Goal: Download file/media

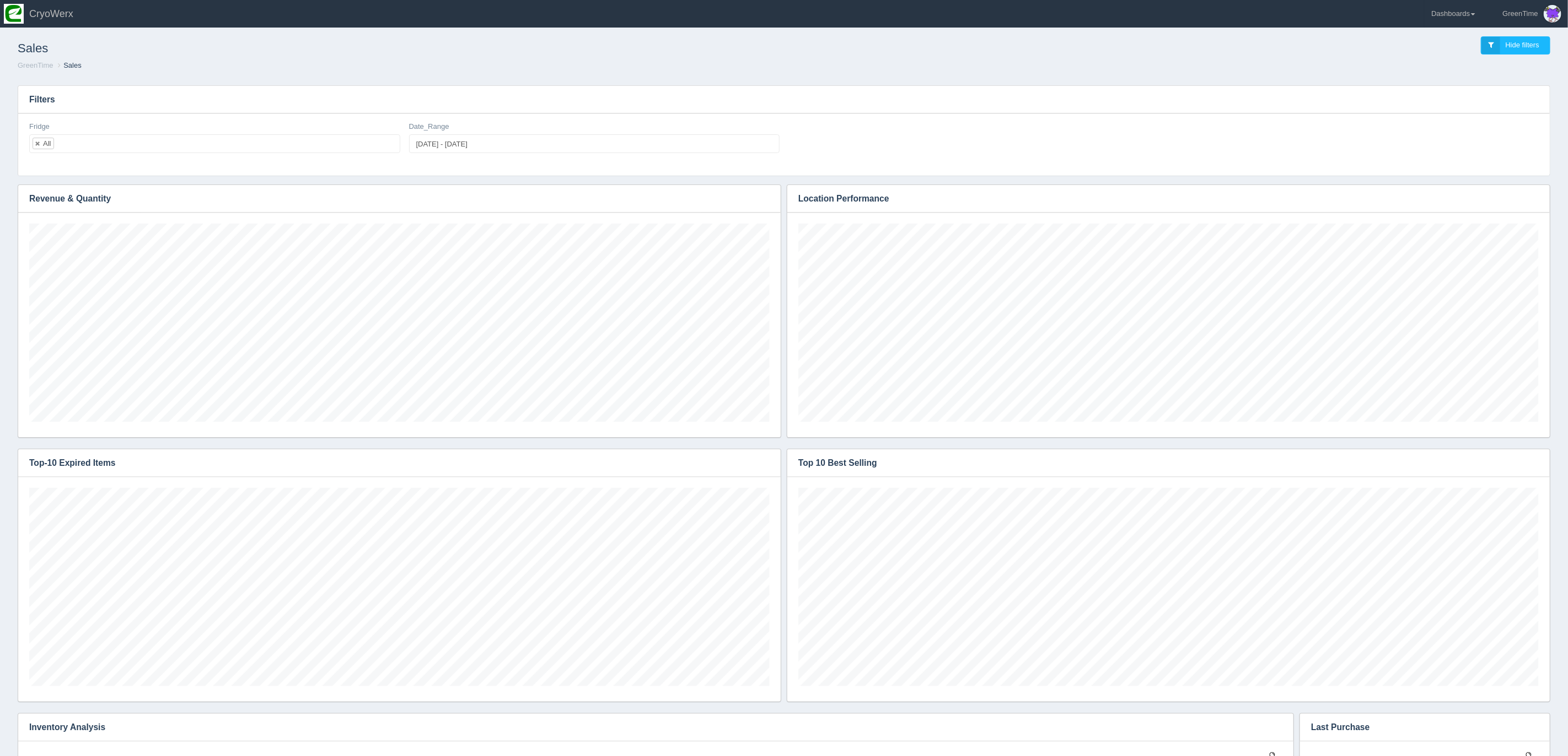
click at [417, 71] on ol "GreenTime Sales" at bounding box center [784, 66] width 1550 height 11
click at [1460, 11] on link "Dashboards" at bounding box center [1453, 14] width 57 height 28
click at [1444, 76] on link "GreenTime" at bounding box center [1498, 81] width 149 height 22
click at [1460, 122] on link "Inventory" at bounding box center [1498, 123] width 149 height 22
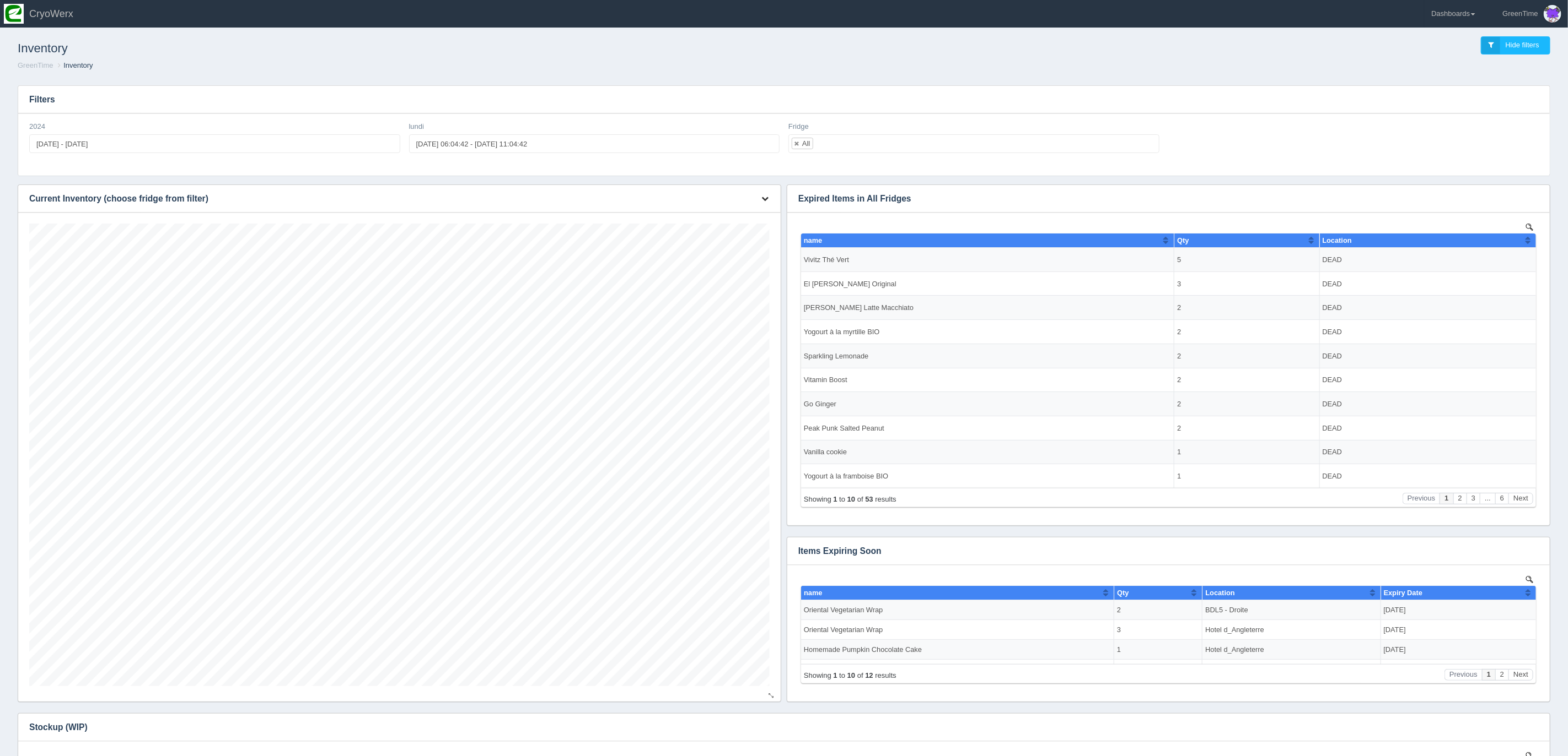
scroll to position [463, 741]
click at [766, 200] on icon "button" at bounding box center [764, 198] width 7 height 7
drag, startPoint x: 720, startPoint y: 215, endPoint x: 718, endPoint y: 208, distance: 7.3
click at [720, 215] on link "Download CSV" at bounding box center [728, 215] width 89 height 16
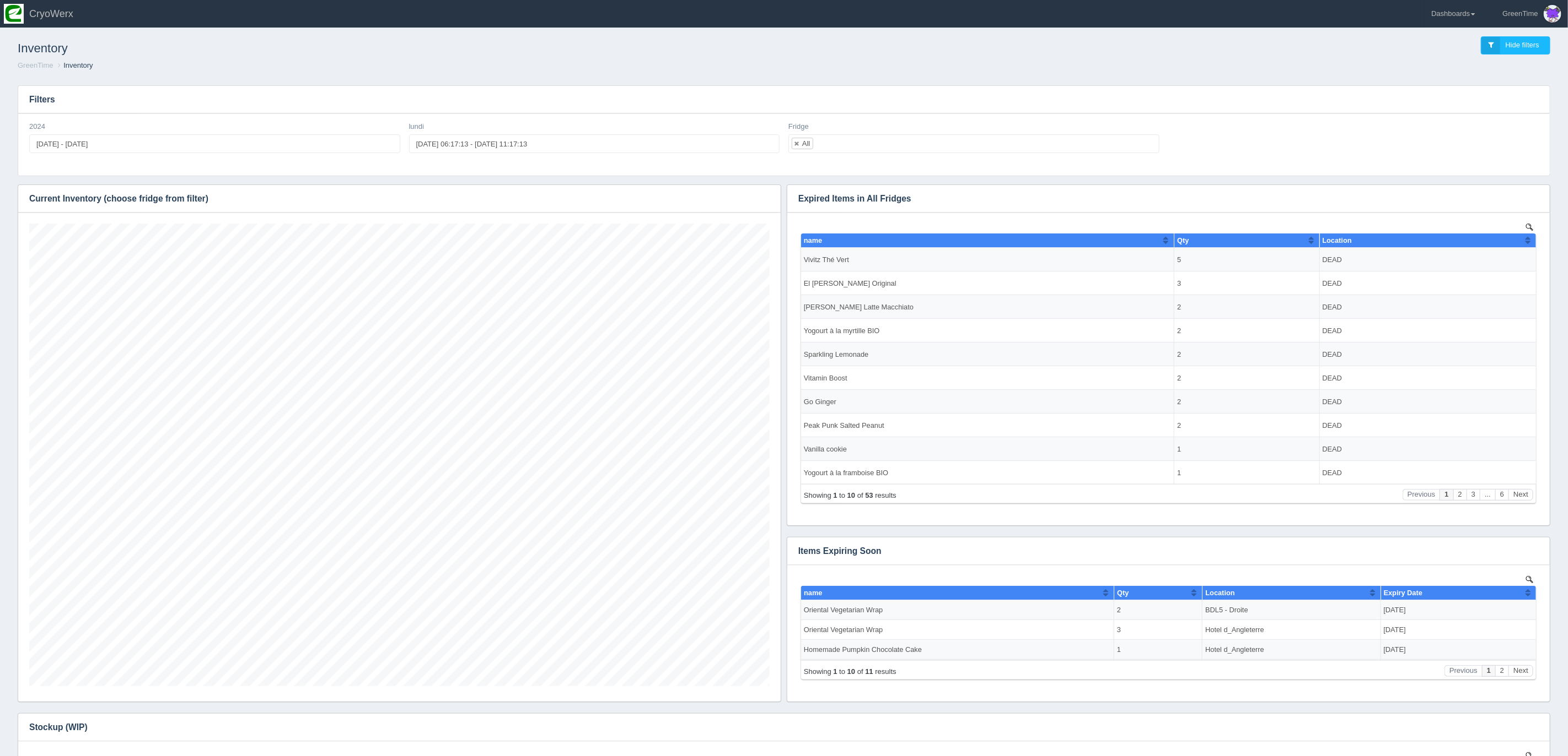
click at [761, 202] on h3 "Current Inventory (choose fridge from filter)" at bounding box center [390, 199] width 746 height 28
click at [750, 200] on h3 "Current Inventory (choose fridge from filter)" at bounding box center [390, 199] width 746 height 28
click at [554, 96] on h3 "Filters" at bounding box center [783, 99] width 1532 height 28
click at [769, 203] on button "button" at bounding box center [764, 199] width 15 height 17
click at [725, 214] on link "Download CSV" at bounding box center [728, 215] width 89 height 16
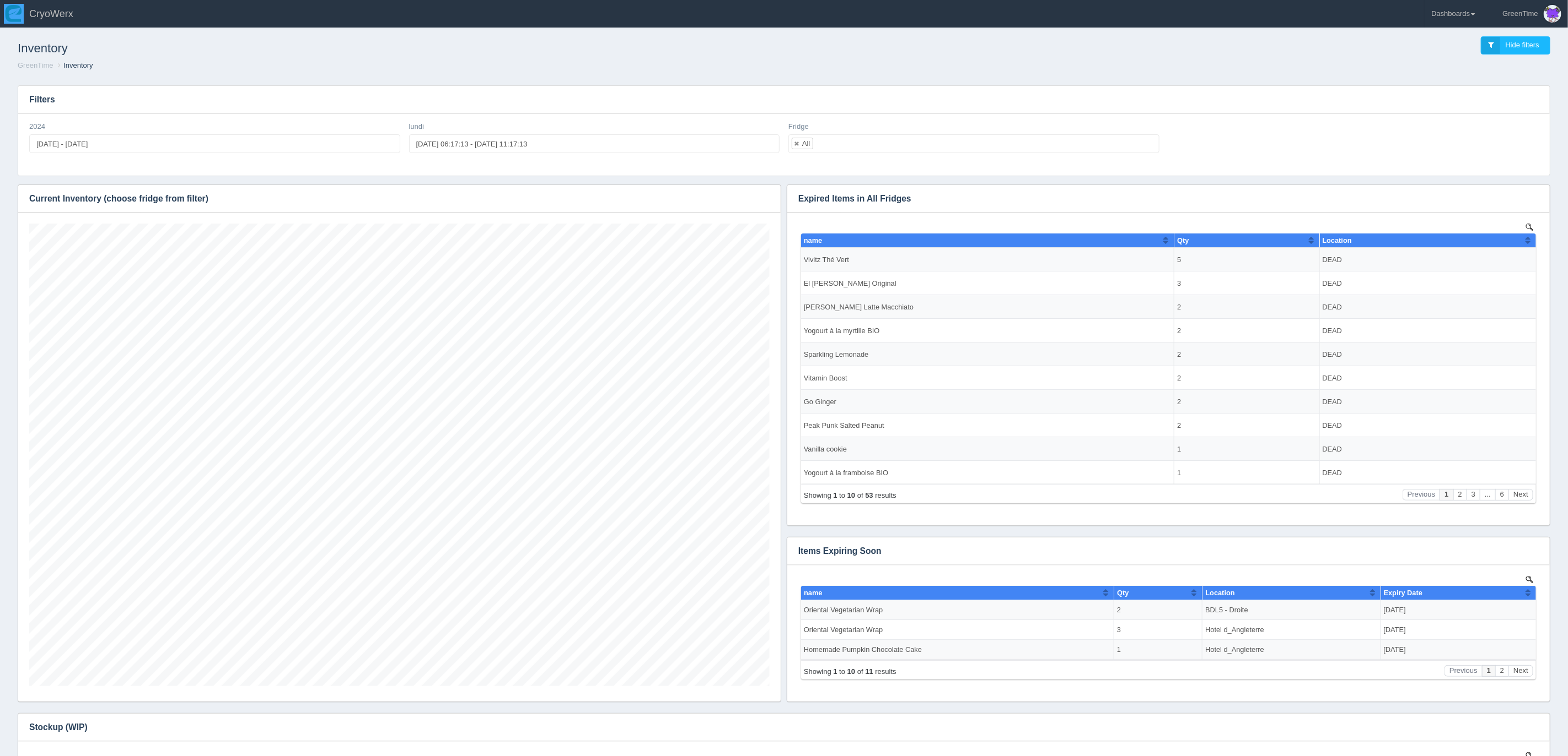
click at [1268, 21] on header "Toggle navigation CryoWerx GreenTime Edit Profile Logout Dashboards CUSA 180 Ma…" at bounding box center [784, 14] width 1568 height 28
drag, startPoint x: 1468, startPoint y: 16, endPoint x: 1469, endPoint y: 39, distance: 23.0
click at [1468, 16] on link "Dashboards" at bounding box center [1453, 14] width 57 height 28
click at [1459, 78] on link "GreenTime" at bounding box center [1498, 81] width 149 height 22
click at [1451, 163] on link "Sales" at bounding box center [1498, 165] width 149 height 22
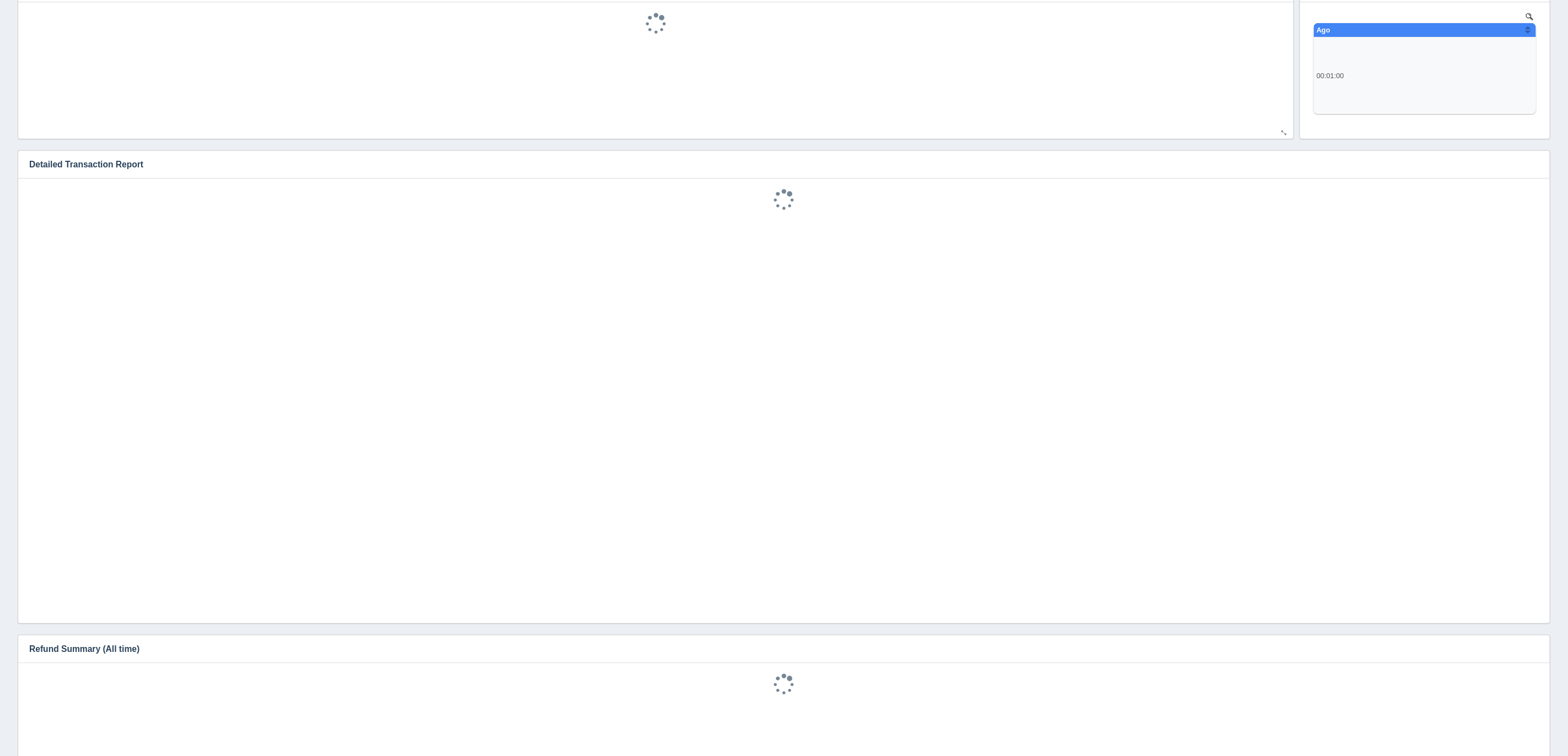
scroll to position [6, 0]
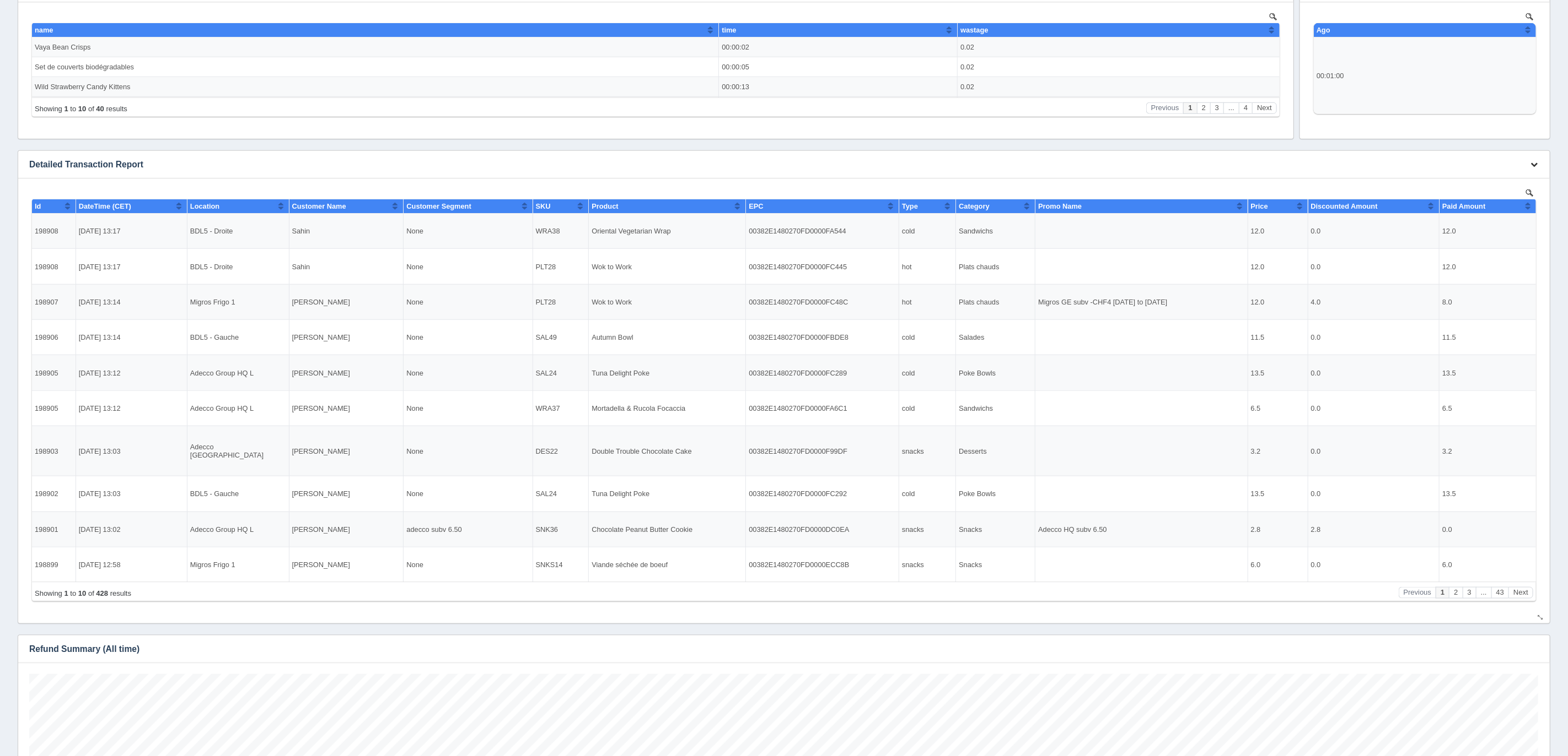
click at [1536, 163] on icon "button" at bounding box center [1533, 163] width 7 height 7
click at [1490, 179] on link "Download CSV" at bounding box center [1497, 181] width 89 height 16
click at [1253, 26] on div "wastage" at bounding box center [1113, 30] width 308 height 8
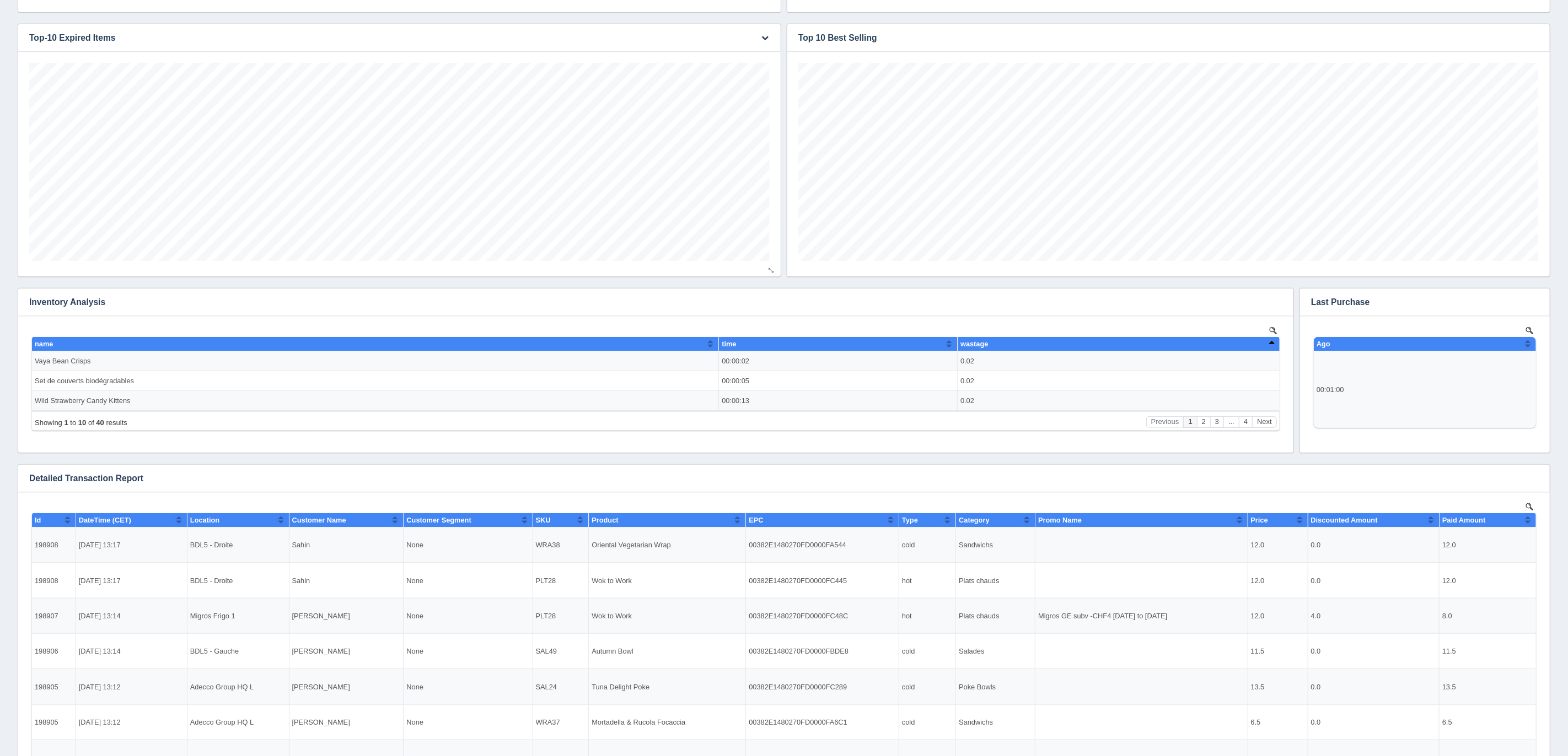
scroll to position [0, 0]
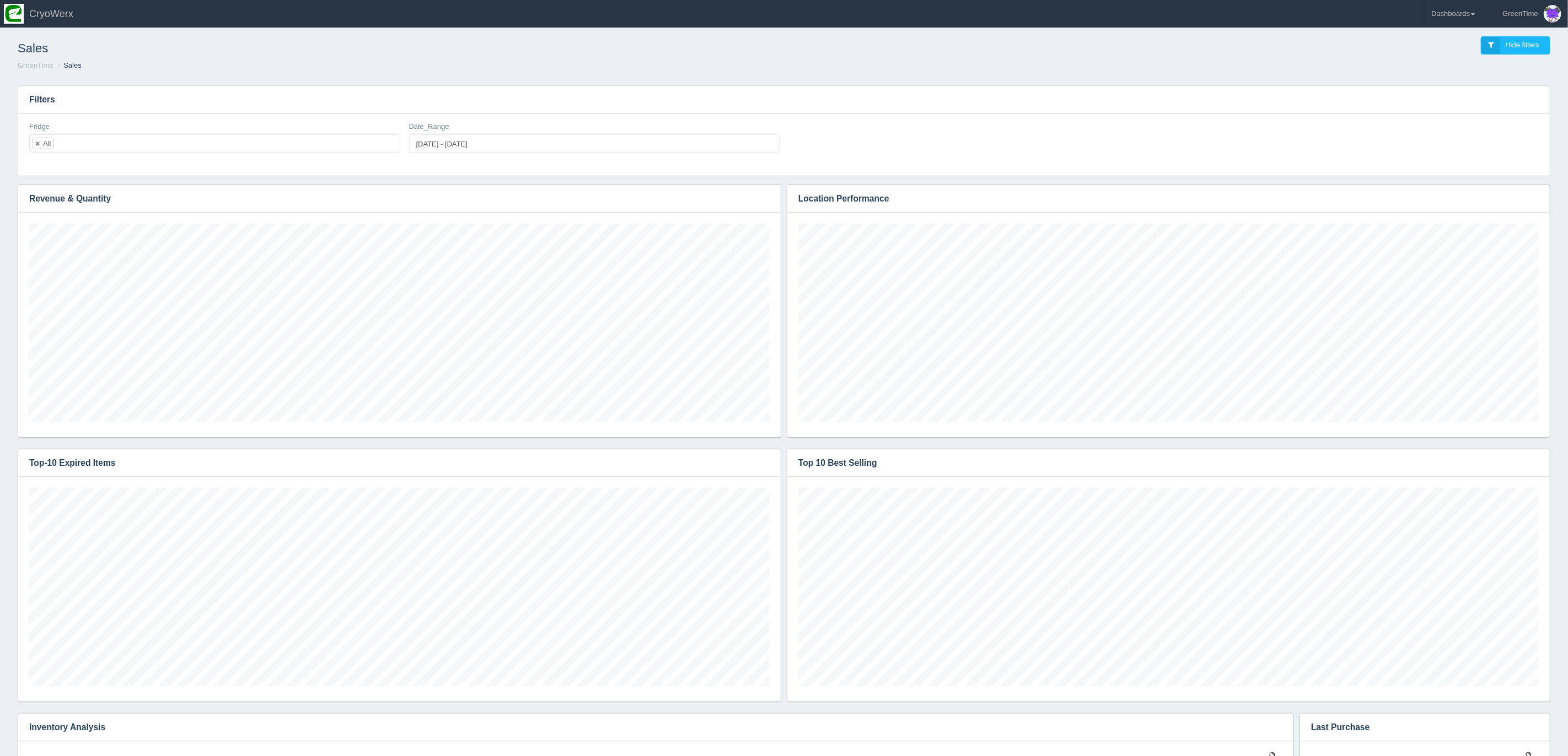
click at [799, 40] on div "Sales Hide filters" at bounding box center [784, 45] width 1550 height 30
